Goal: Information Seeking & Learning: Learn about a topic

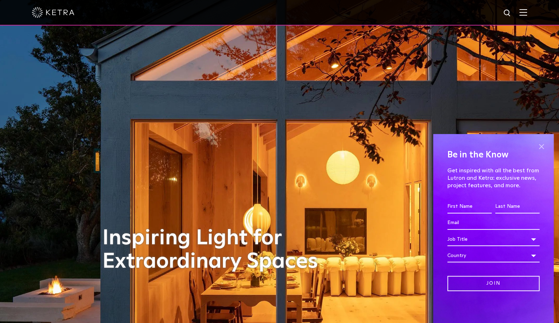
click at [542, 145] on span at bounding box center [541, 146] width 11 height 11
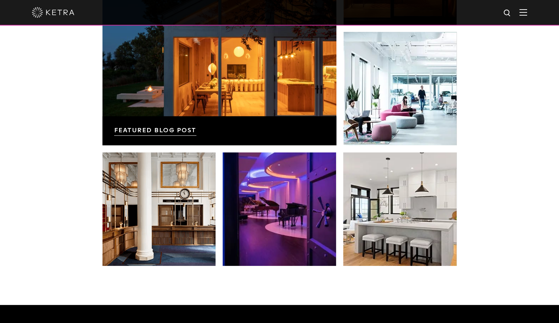
scroll to position [781, 0]
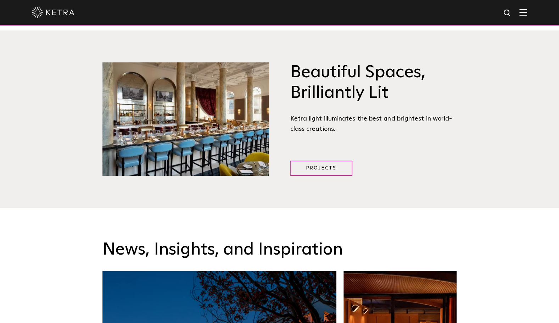
drag, startPoint x: 486, startPoint y: 238, endPoint x: 255, endPoint y: 24, distance: 314.5
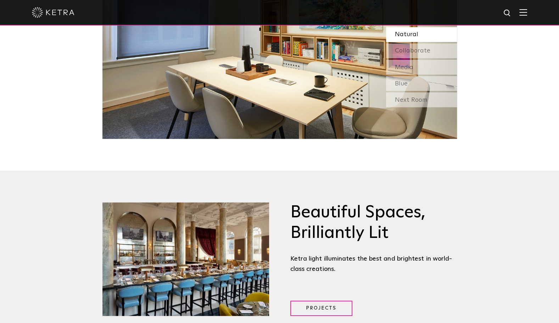
click at [61, 17] on img at bounding box center [53, 12] width 43 height 11
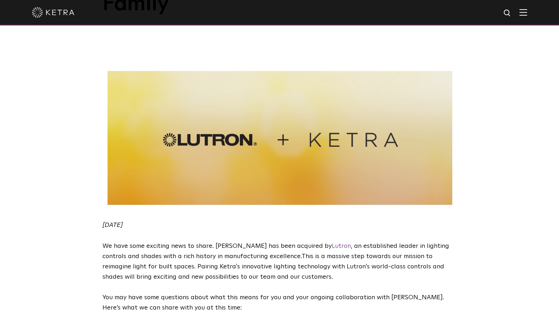
scroll to position [106, 0]
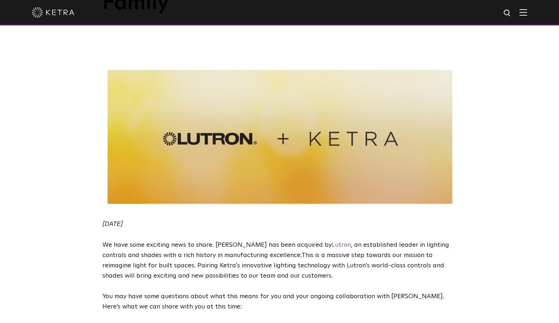
drag, startPoint x: 199, startPoint y: 228, endPoint x: 198, endPoint y: 223, distance: 5.7
click at [199, 242] on span "We have some exciting news to share. Ketra has been acquired by Lutron , an est…" at bounding box center [276, 250] width 347 height 17
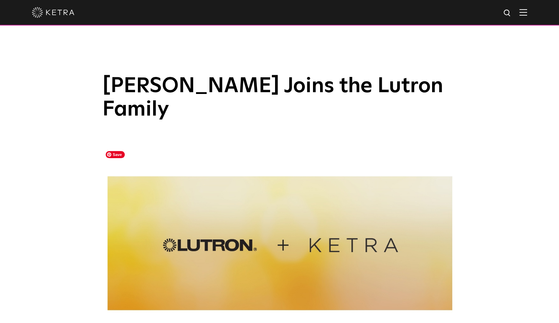
scroll to position [0, 0]
click at [68, 7] on div at bounding box center [280, 12] width 496 height 25
click at [64, 12] on img at bounding box center [53, 12] width 43 height 11
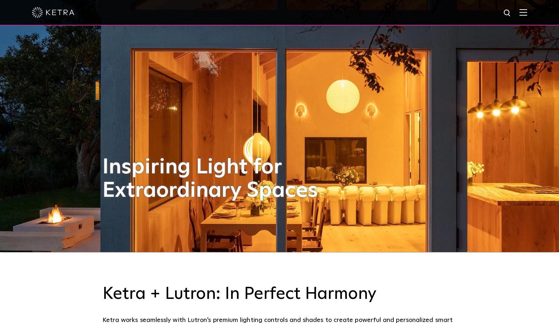
click at [527, 12] on img at bounding box center [524, 12] width 8 height 7
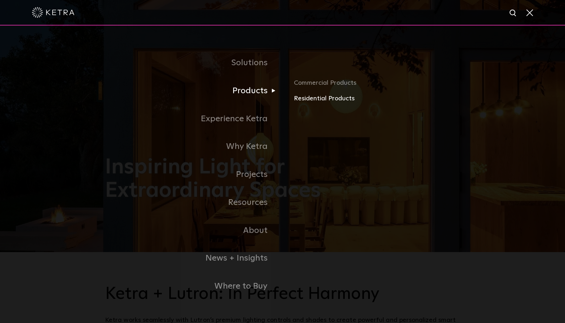
click at [335, 99] on link "Residential Products" at bounding box center [377, 99] width 166 height 10
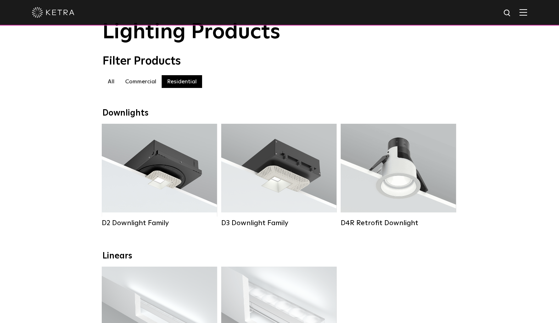
scroll to position [35, 0]
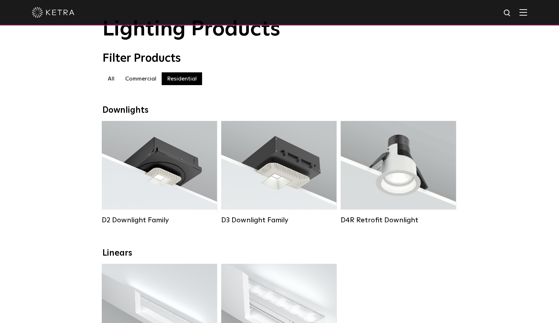
click at [142, 84] on label "Commercial" at bounding box center [141, 78] width 42 height 13
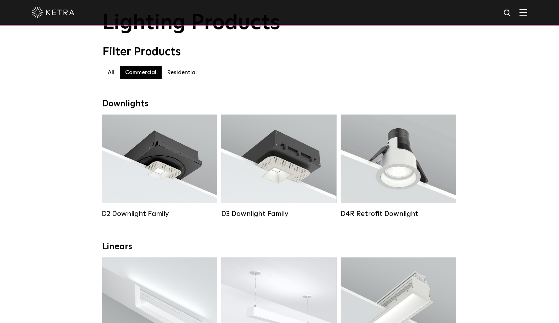
scroll to position [35, 0]
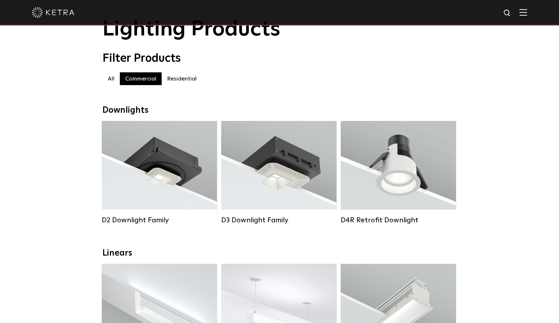
click at [184, 79] on label "Residential" at bounding box center [182, 78] width 40 height 13
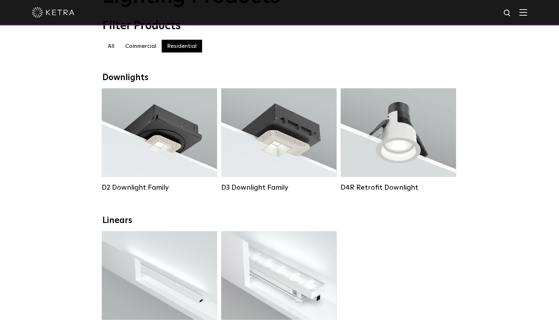
scroll to position [71, 0]
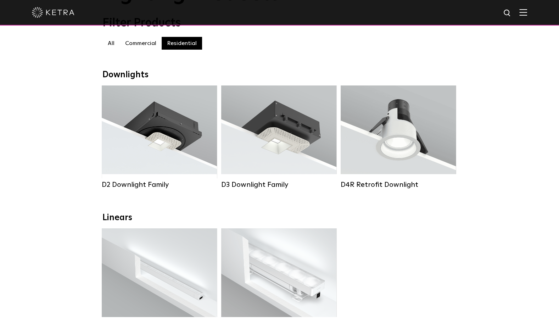
click at [138, 46] on label "Commercial" at bounding box center [141, 43] width 42 height 13
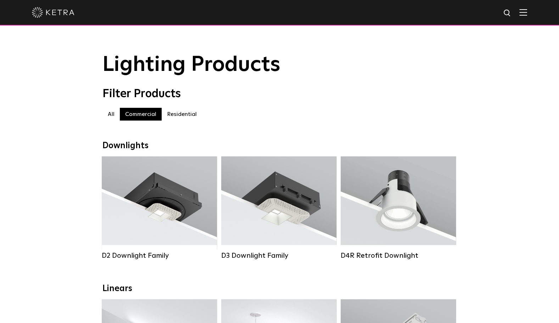
click at [186, 114] on label "Residential" at bounding box center [182, 114] width 40 height 13
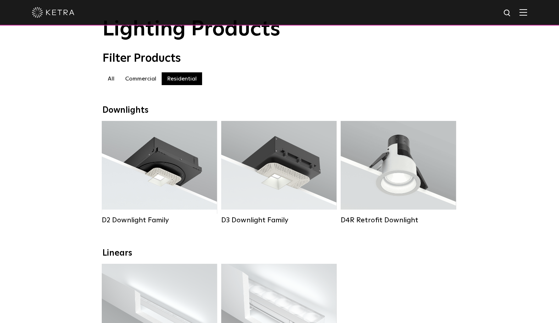
click at [140, 79] on label "Commercial" at bounding box center [141, 78] width 42 height 13
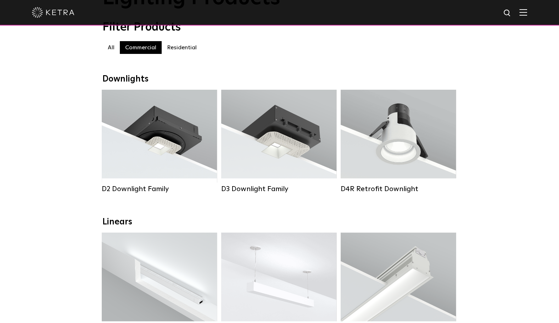
scroll to position [71, 0]
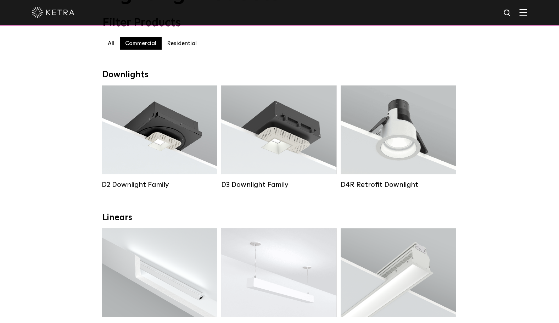
click at [182, 45] on label "Residential" at bounding box center [182, 43] width 40 height 13
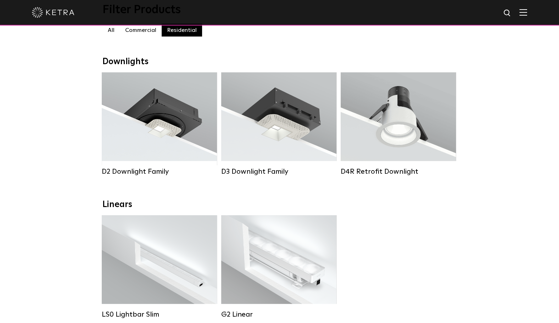
scroll to position [71, 0]
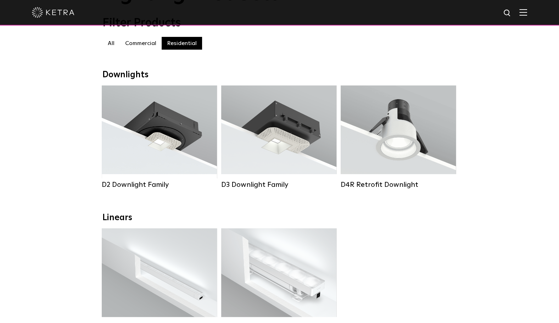
click at [143, 48] on label "Commercial" at bounding box center [141, 43] width 42 height 13
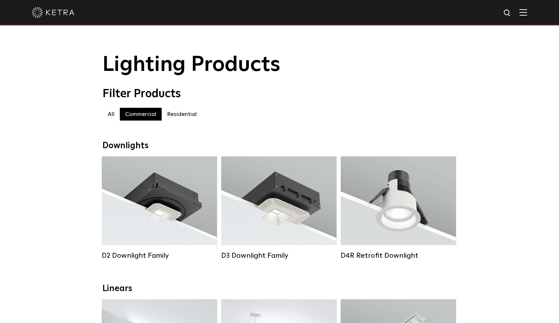
click at [184, 118] on label "Residential" at bounding box center [182, 114] width 40 height 13
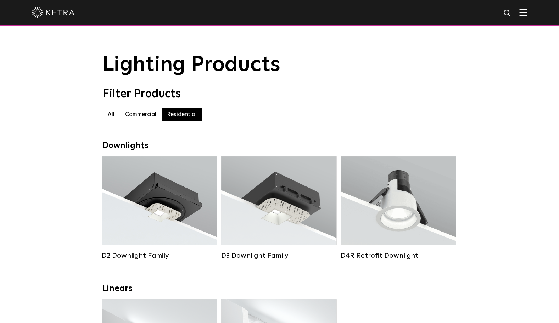
click at [138, 115] on label "Commercial" at bounding box center [141, 114] width 42 height 13
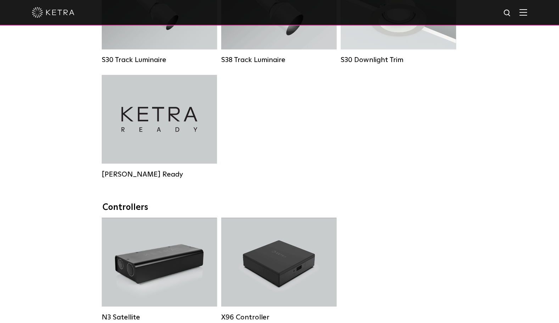
scroll to position [745, 0]
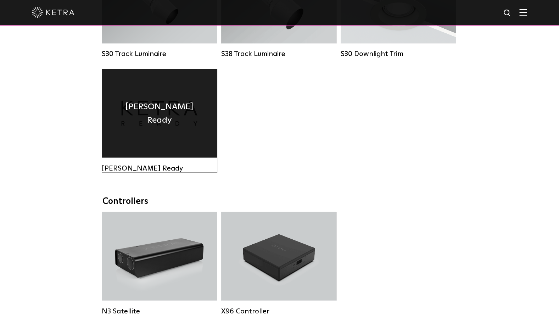
click at [152, 139] on div "Ketra Ready" at bounding box center [159, 113] width 115 height 89
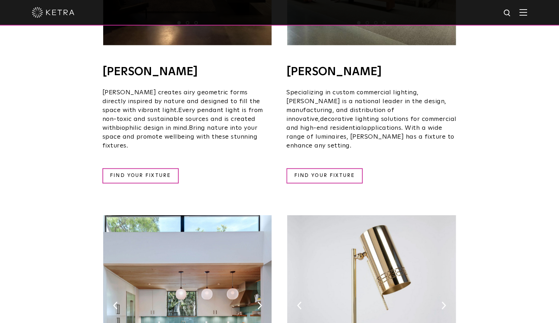
scroll to position [674, 0]
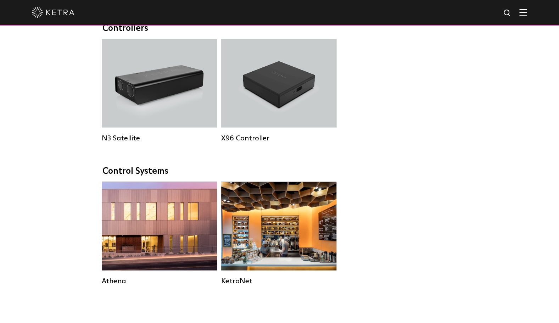
scroll to position [917, 0]
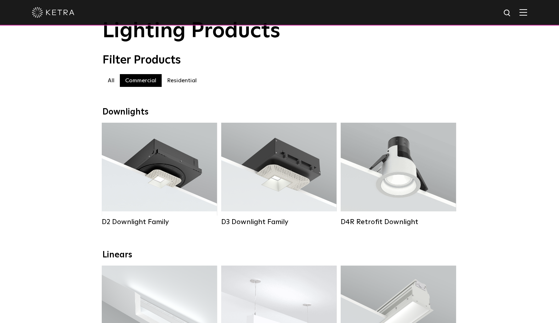
scroll to position [35, 0]
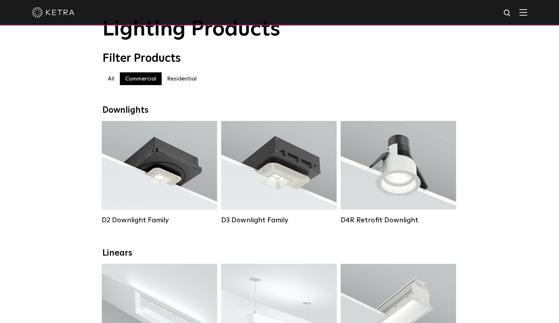
click at [172, 82] on label "Residential" at bounding box center [182, 78] width 40 height 13
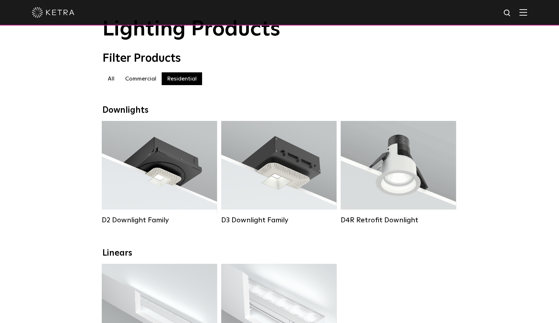
click at [149, 81] on label "Commercial" at bounding box center [141, 78] width 42 height 13
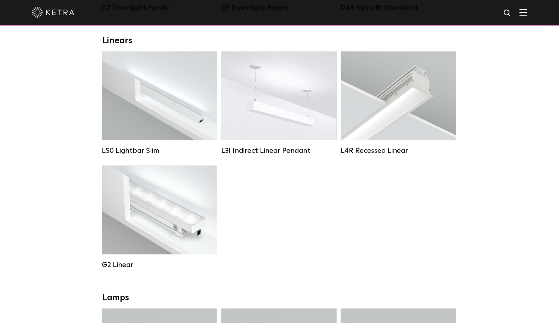
scroll to position [248, 0]
click at [333, 250] on div "LS0 Lightbar Slim Lumen Output: 200 / 350 Colors: White / Black Control: X96 Co…" at bounding box center [280, 165] width 360 height 228
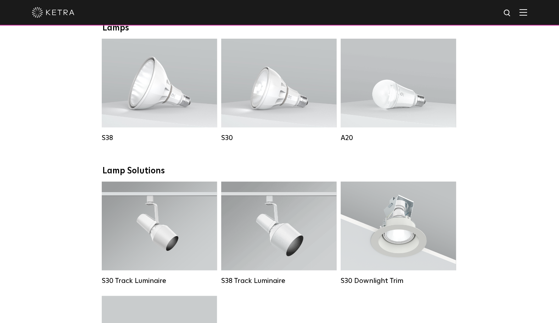
scroll to position [532, 0]
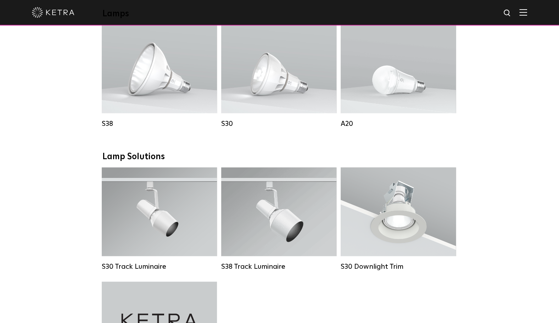
click at [508, 190] on div "Downlights D2 Downlight Family Lumen Output: 1200 Colors: White / Black / Gloss…" at bounding box center [279, 159] width 559 height 1101
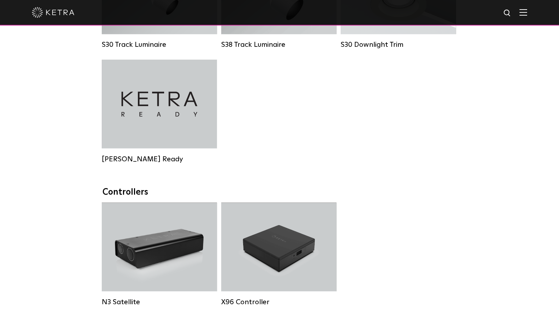
scroll to position [709, 0]
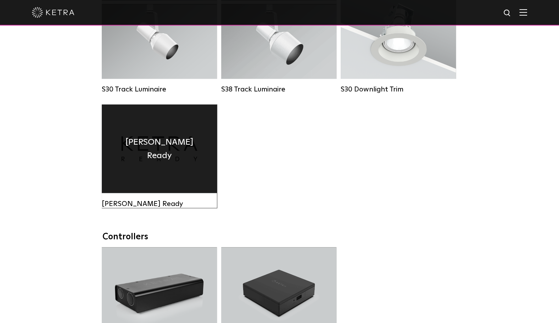
click at [176, 175] on div "Ketra Ready" at bounding box center [159, 148] width 115 height 89
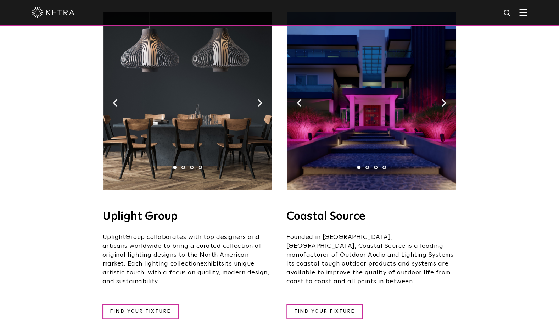
scroll to position [142, 0]
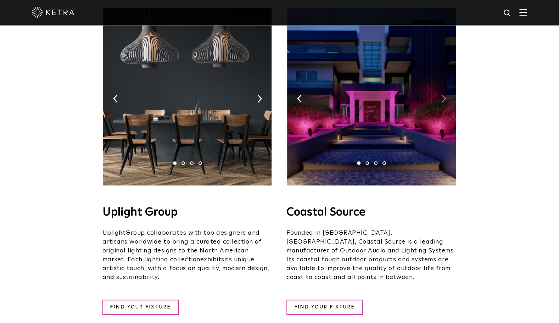
click at [443, 95] on img at bounding box center [444, 99] width 5 height 8
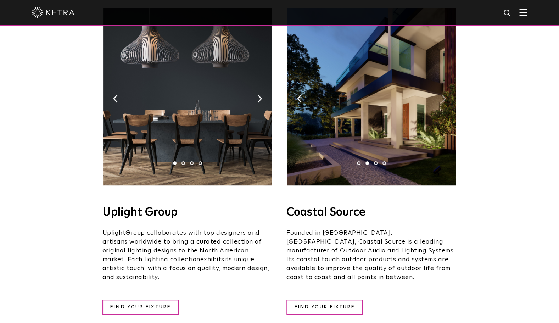
click at [444, 95] on img at bounding box center [444, 99] width 5 height 8
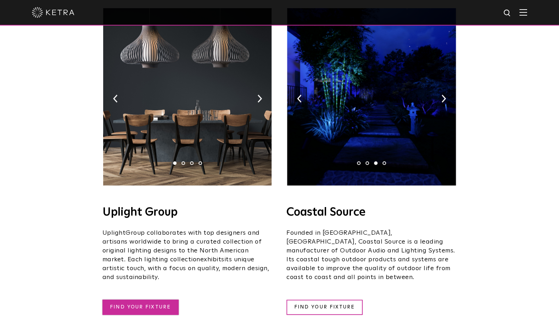
click at [148, 300] on link "FIND YOUR FIXTURE" at bounding box center [141, 307] width 76 height 15
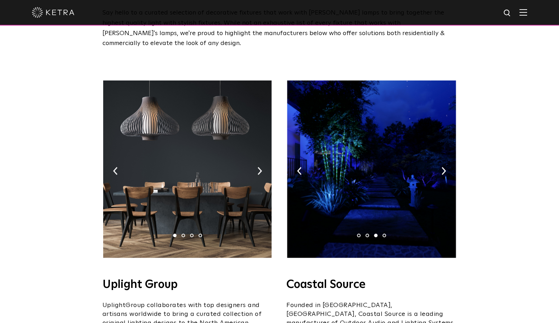
scroll to position [71, 0]
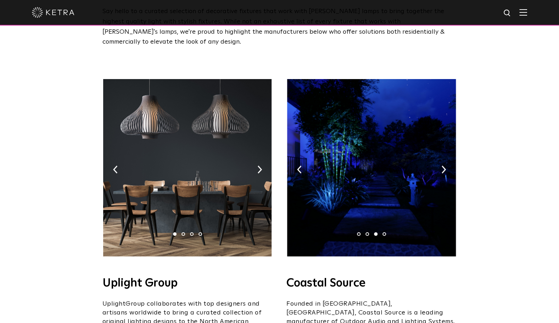
drag, startPoint x: 473, startPoint y: 193, endPoint x: 472, endPoint y: 186, distance: 7.5
click at [443, 166] on img at bounding box center [444, 170] width 5 height 8
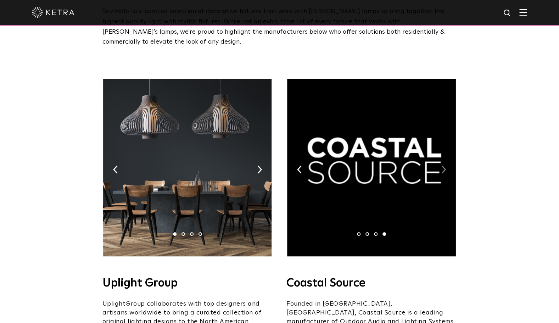
click at [443, 166] on img at bounding box center [444, 170] width 5 height 8
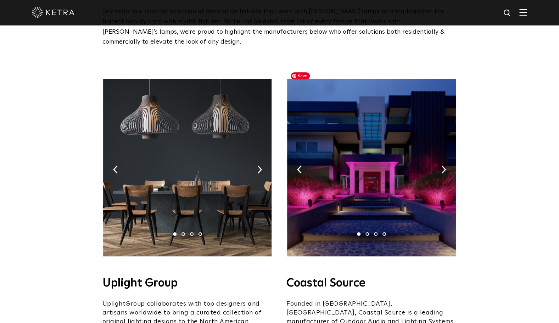
click at [446, 155] on div "1 2 3 4" at bounding box center [372, 169] width 170 height 181
click at [446, 166] on img at bounding box center [444, 170] width 5 height 8
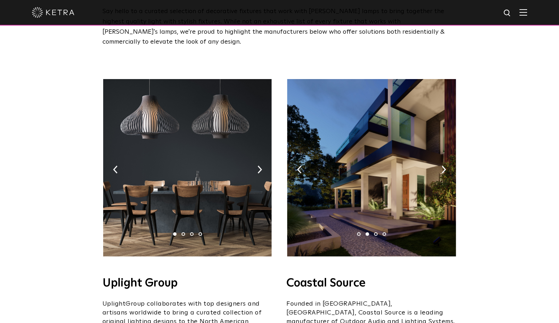
click at [298, 166] on img at bounding box center [299, 170] width 5 height 8
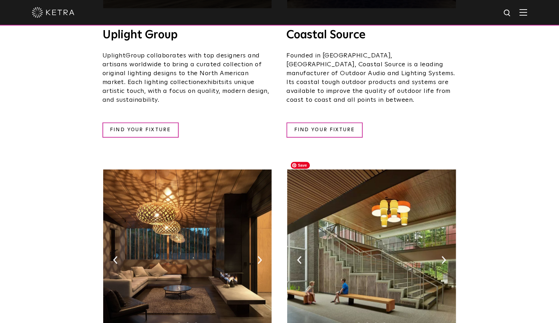
scroll to position [390, 0]
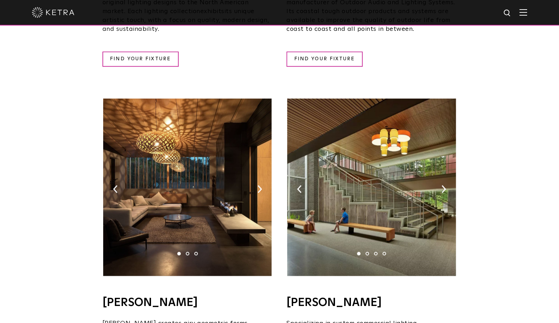
drag, startPoint x: 520, startPoint y: 186, endPoint x: 514, endPoint y: 187, distance: 5.7
drag, startPoint x: 508, startPoint y: 192, endPoint x: 503, endPoint y: 184, distance: 9.2
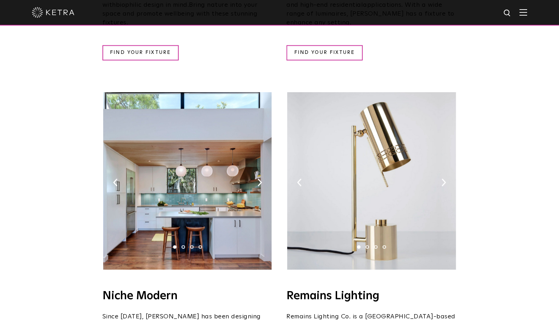
scroll to position [745, 0]
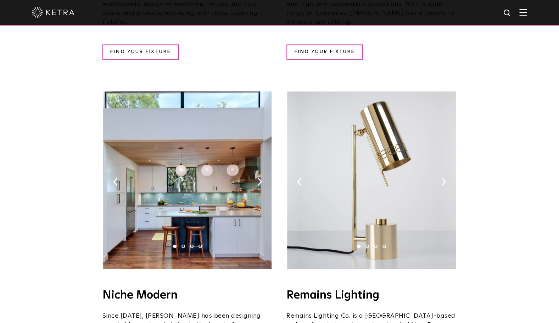
drag, startPoint x: 525, startPoint y: 215, endPoint x: 519, endPoint y: 219, distance: 7.0
click at [525, 215] on div "Ketra Ready Solutions Say hello to a curated selection of decorative fixtures t…" at bounding box center [279, 20] width 559 height 1531
drag, startPoint x: 532, startPoint y: 210, endPoint x: 520, endPoint y: 201, distance: 15.2
click at [532, 210] on div "Ketra Ready Solutions Say hello to a curated selection of decorative fixtures t…" at bounding box center [279, 20] width 559 height 1531
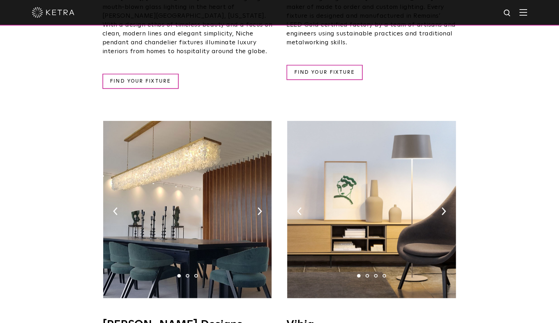
scroll to position [1064, 0]
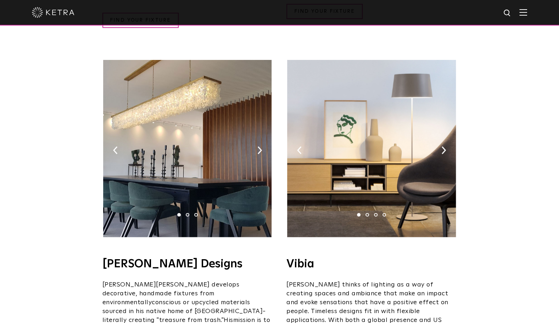
scroll to position [1100, 0]
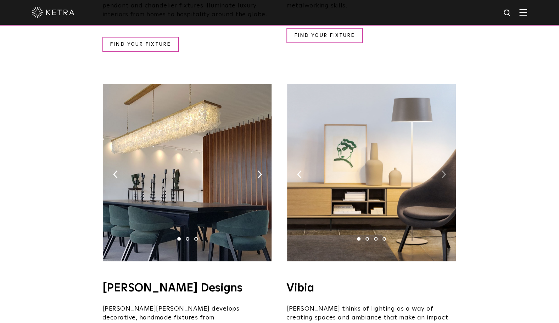
click at [445, 171] on img at bounding box center [444, 175] width 5 height 8
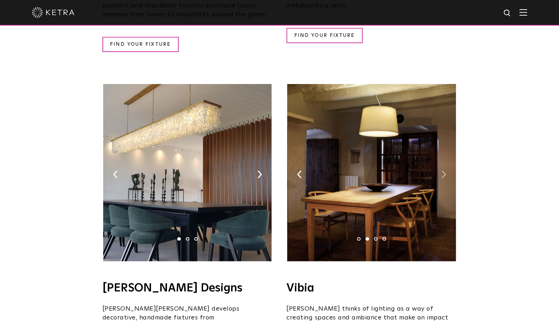
click at [445, 171] on img at bounding box center [444, 175] width 5 height 8
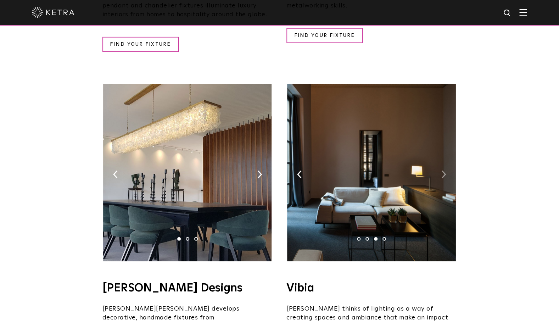
click at [445, 171] on img at bounding box center [444, 175] width 5 height 8
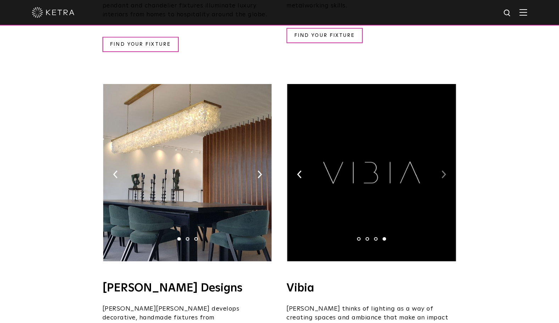
click at [445, 171] on img at bounding box center [444, 175] width 5 height 8
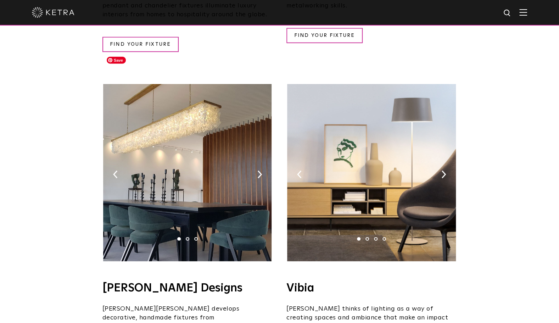
click at [256, 142] on img at bounding box center [187, 172] width 168 height 177
click at [258, 171] on img at bounding box center [260, 175] width 5 height 8
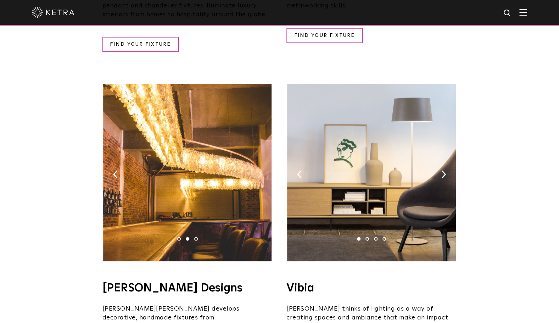
click at [258, 171] on img at bounding box center [260, 175] width 5 height 8
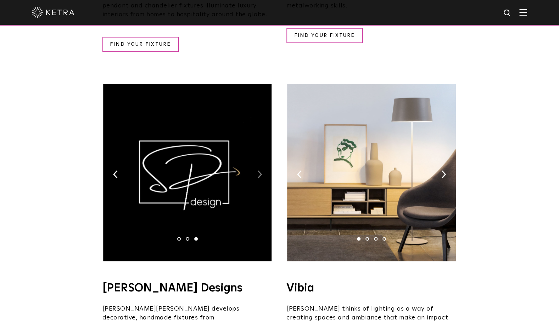
click at [258, 171] on img at bounding box center [260, 175] width 5 height 8
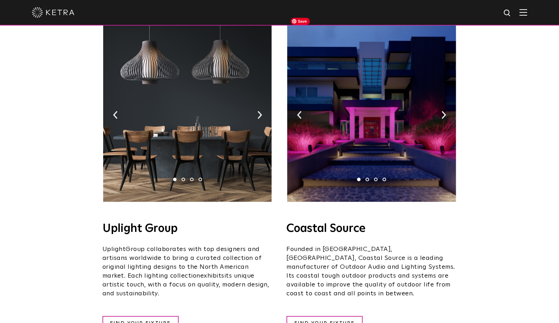
scroll to position [106, 0]
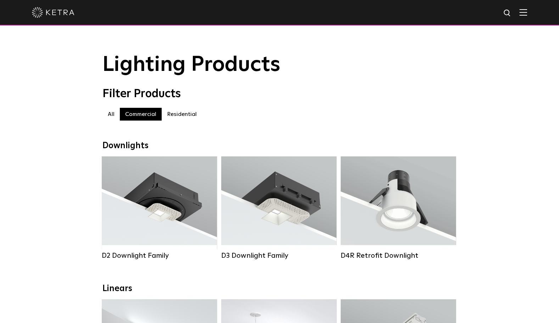
click at [527, 14] on img at bounding box center [524, 12] width 8 height 7
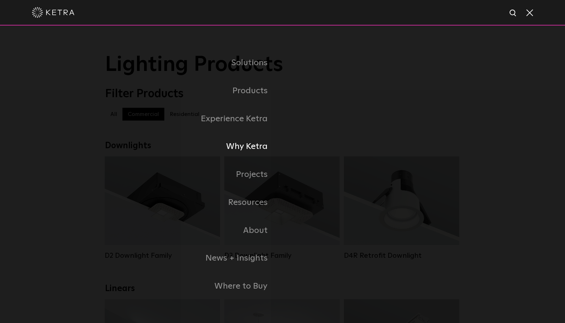
click at [254, 154] on link "Why Ketra" at bounding box center [193, 147] width 177 height 28
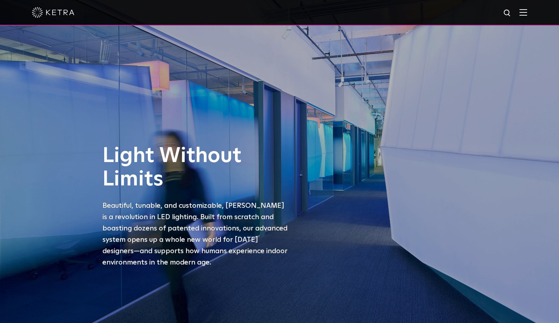
drag, startPoint x: 478, startPoint y: 165, endPoint x: 404, endPoint y: -61, distance: 237.7
click at [494, 110] on div "Light Without Limits Beautiful, tunable, and customizable, Ketra is a revolutio…" at bounding box center [279, 161] width 559 height 323
click at [527, 13] on img at bounding box center [524, 12] width 8 height 7
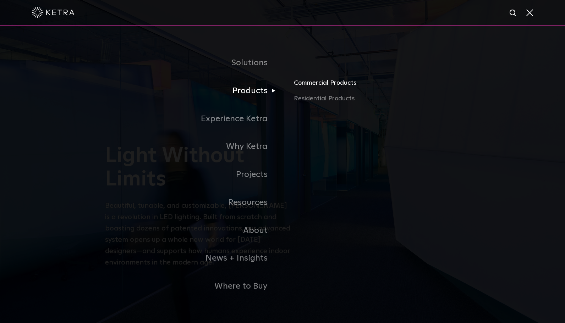
click at [344, 86] on link "Commercial Products" at bounding box center [377, 86] width 166 height 16
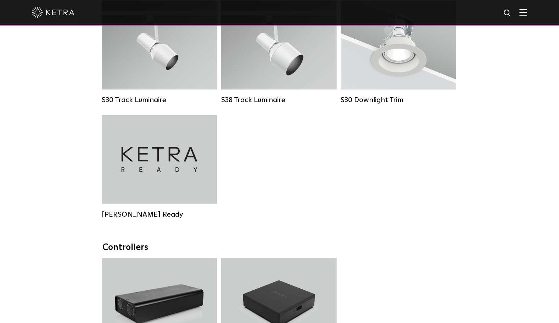
scroll to position [780, 0]
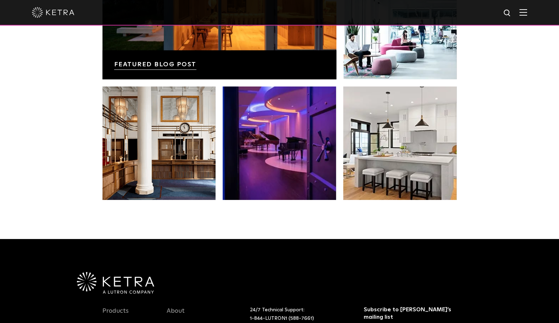
scroll to position [1348, 0]
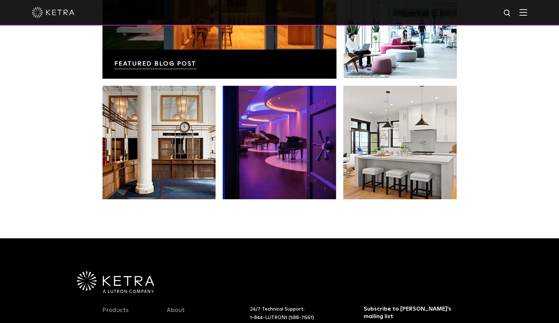
click at [527, 8] on div at bounding box center [280, 12] width 496 height 25
click at [527, 19] on div at bounding box center [280, 12] width 496 height 25
click at [527, 13] on img at bounding box center [524, 12] width 8 height 7
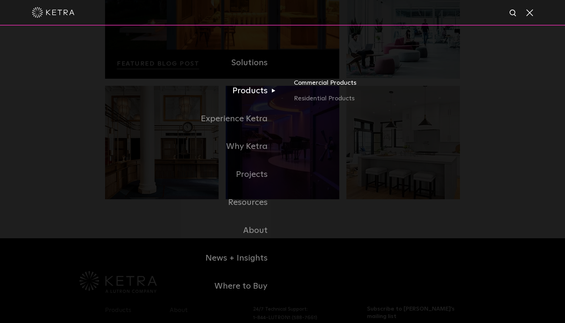
click at [325, 89] on link "Commercial Products" at bounding box center [377, 86] width 166 height 16
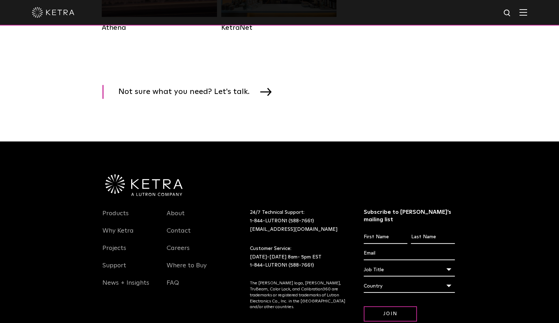
scroll to position [1229, 0]
